Goal: Task Accomplishment & Management: Use online tool/utility

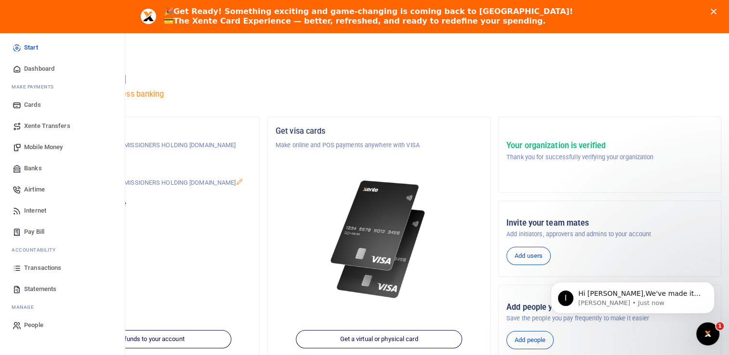
click at [40, 267] on span "Transactions" at bounding box center [42, 268] width 37 height 10
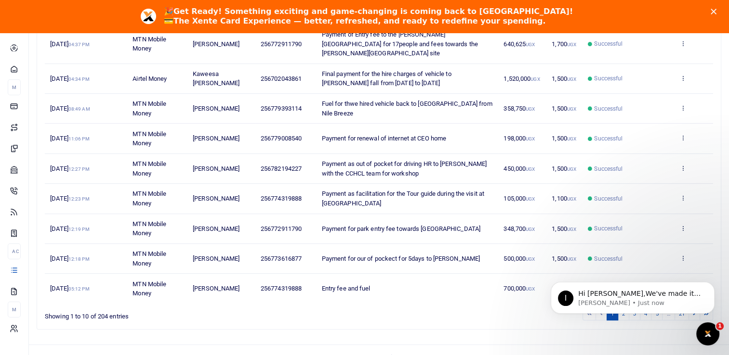
scroll to position [222, 0]
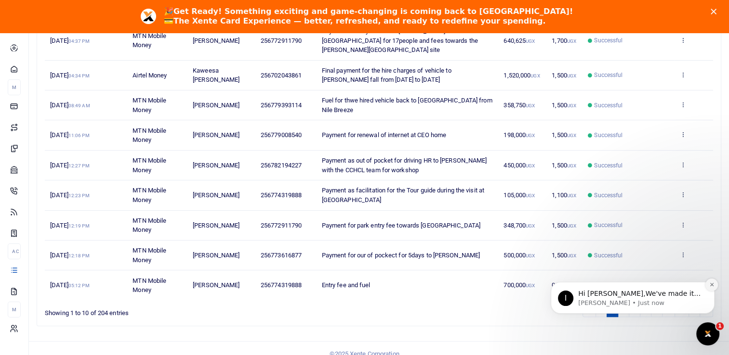
click at [710, 284] on icon "Dismiss notification" at bounding box center [711, 284] width 5 height 5
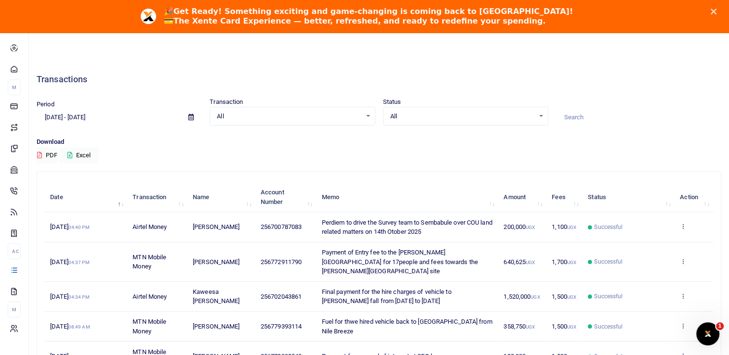
click at [191, 115] on icon at bounding box center [190, 117] width 5 height 6
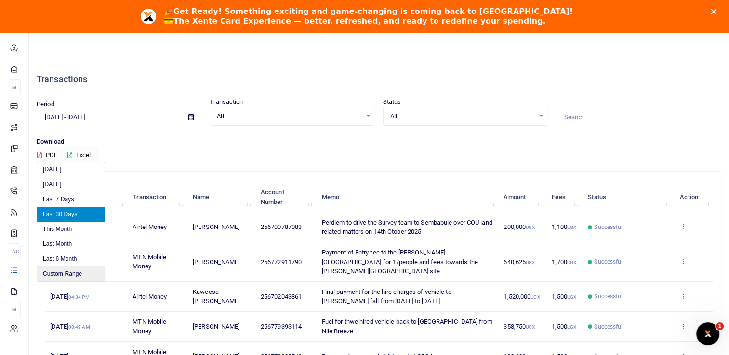
click at [64, 272] on li "Custom Range" at bounding box center [70, 274] width 67 height 15
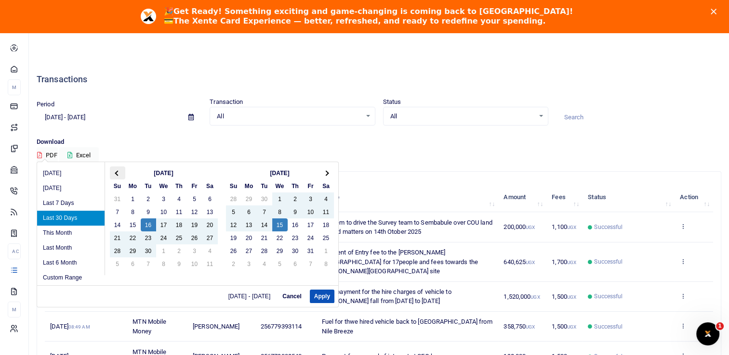
click at [118, 171] on span at bounding box center [117, 173] width 5 height 5
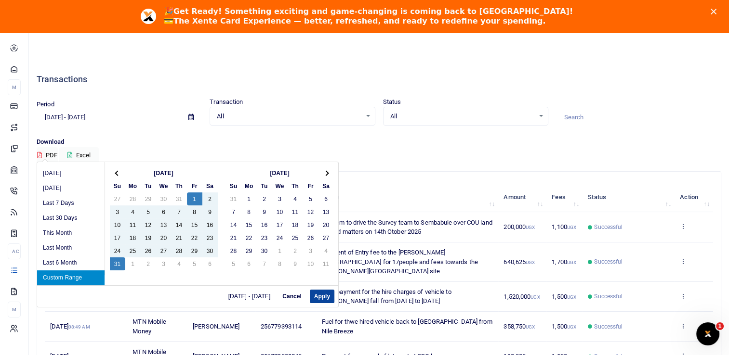
click at [319, 295] on button "Apply" at bounding box center [322, 296] width 25 height 13
type input "[DATE] - [DATE]"
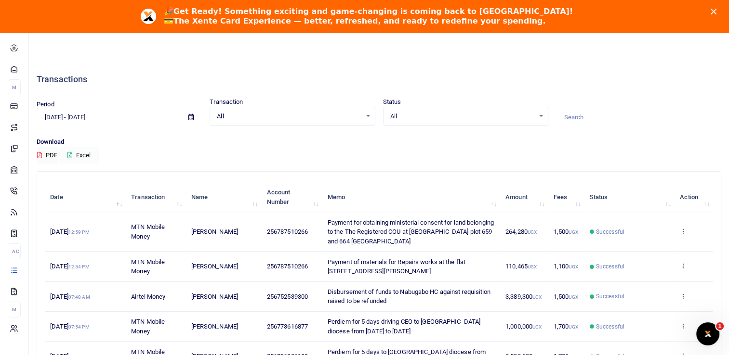
click at [81, 153] on button "Excel" at bounding box center [78, 155] width 39 height 16
